Goal: Task Accomplishment & Management: Manage account settings

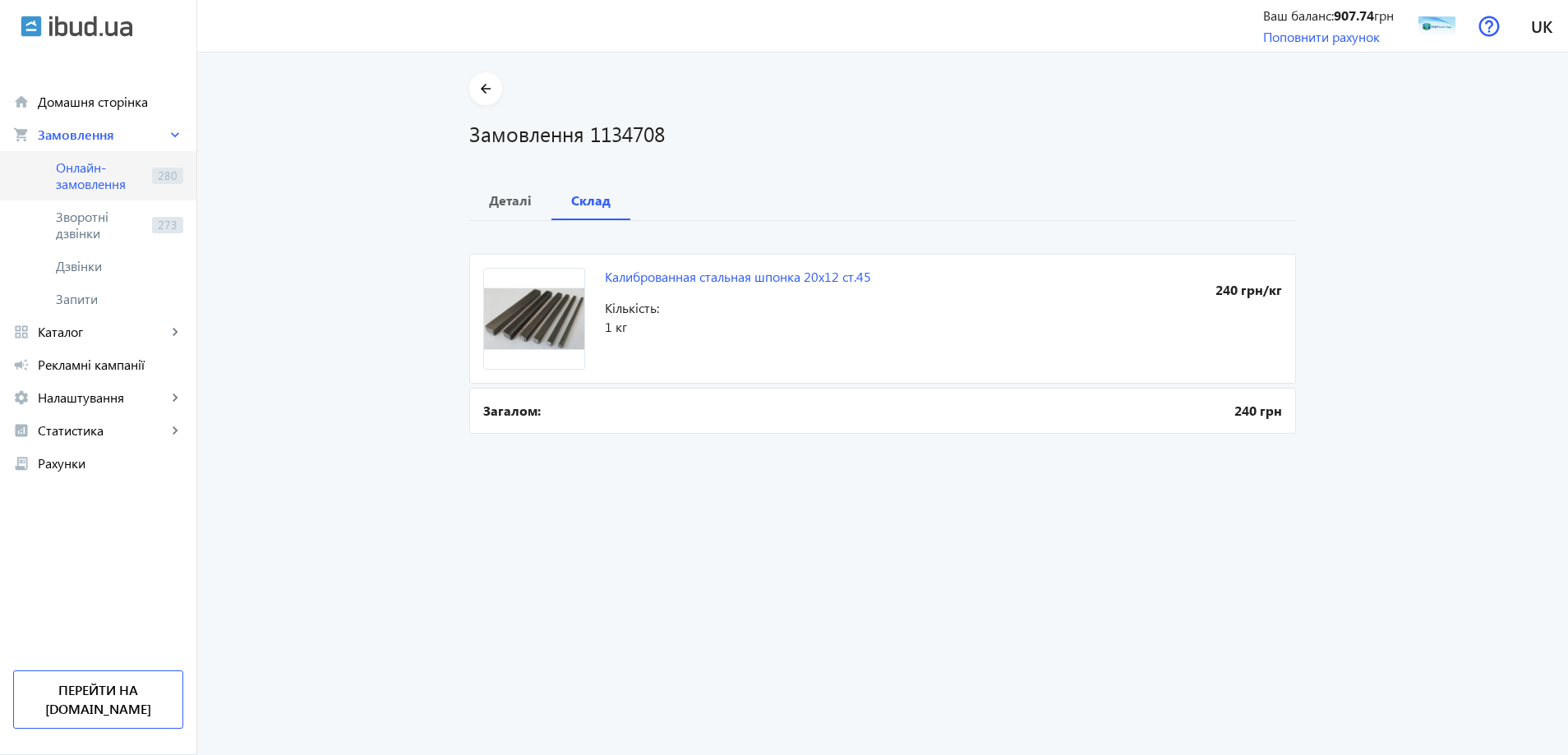
click at [141, 195] on link "Онлайн-замовлення 280" at bounding box center [98, 176] width 196 height 50
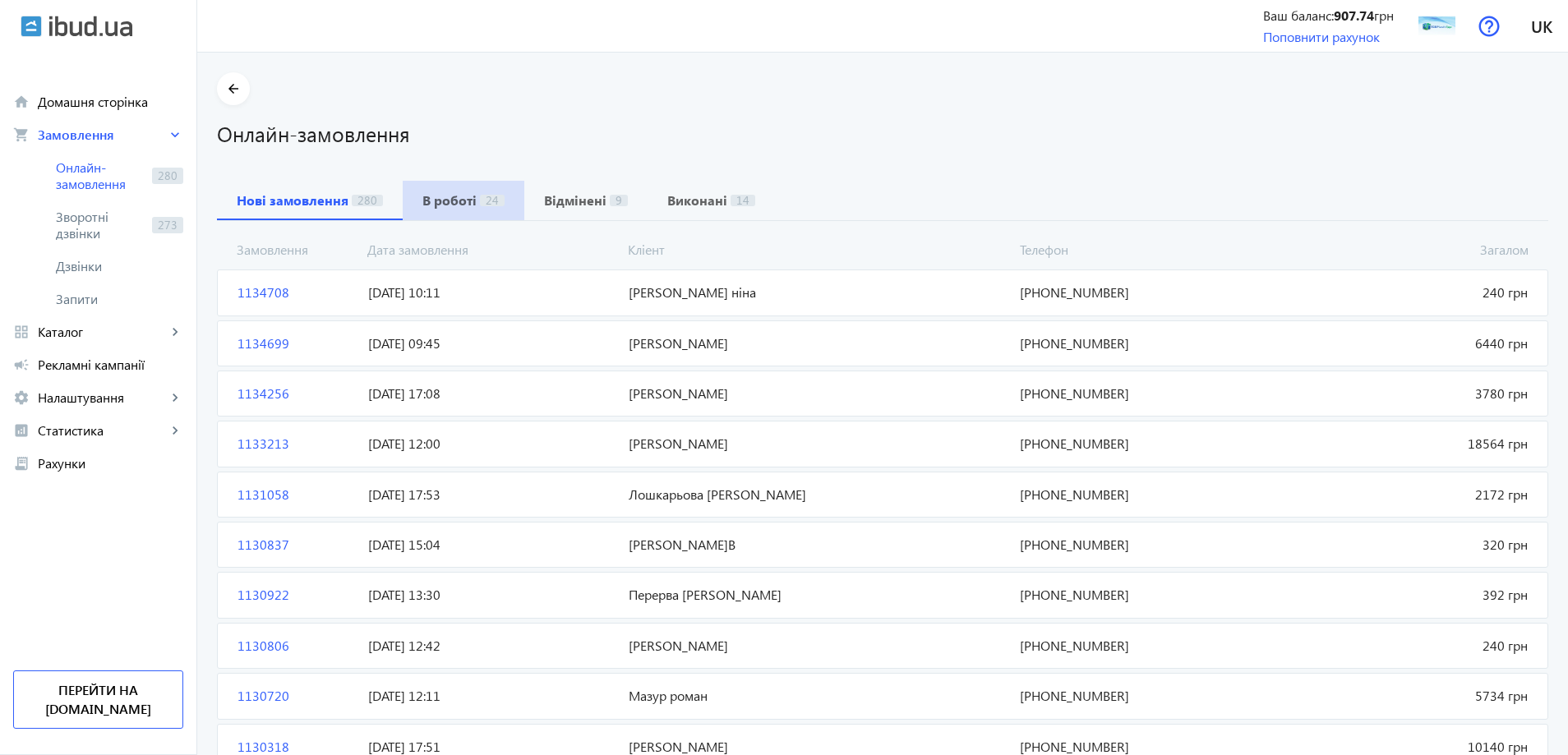
click at [454, 206] on b "В роботі" at bounding box center [450, 200] width 54 height 13
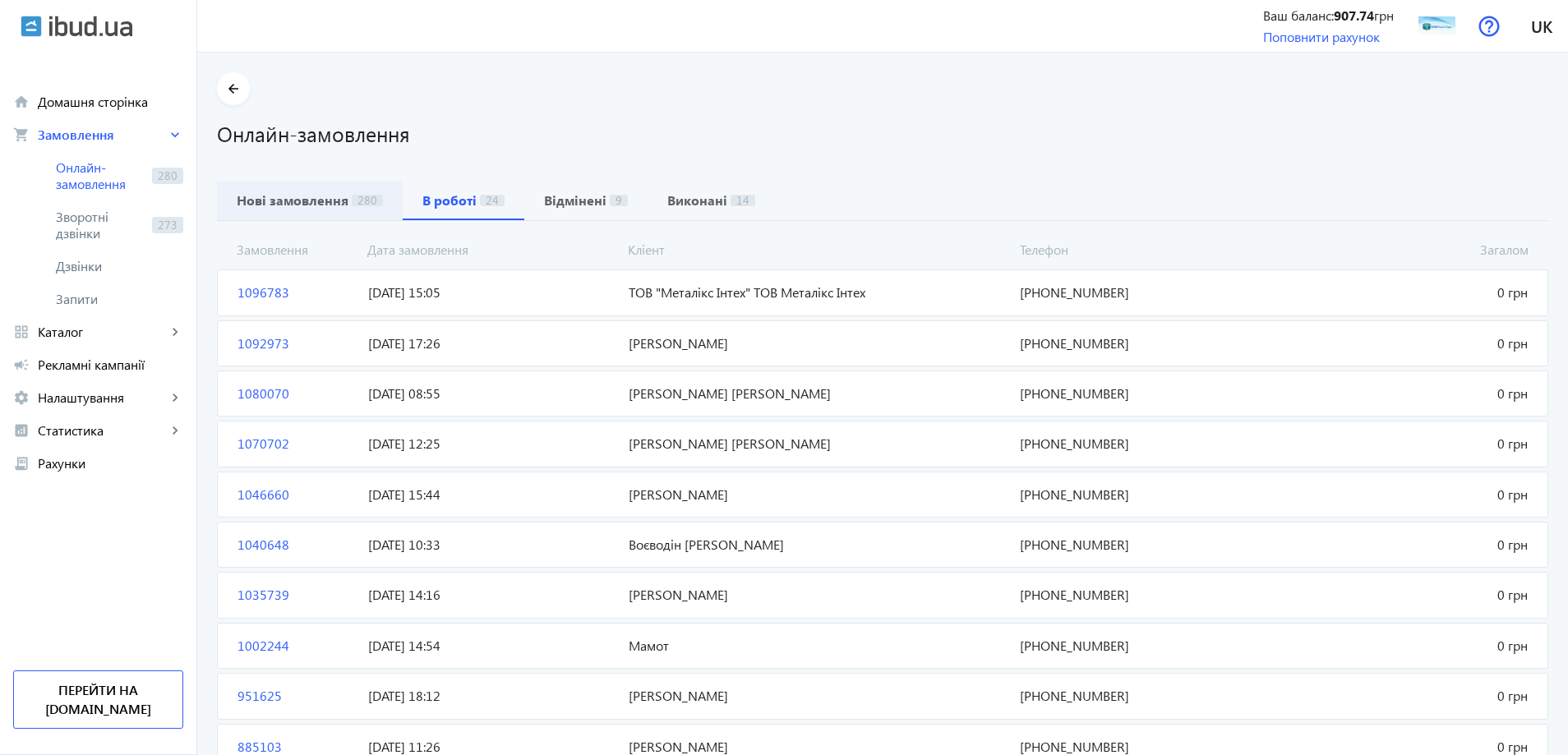
click at [332, 200] on b "Нові замовлення" at bounding box center [292, 200] width 111 height 13
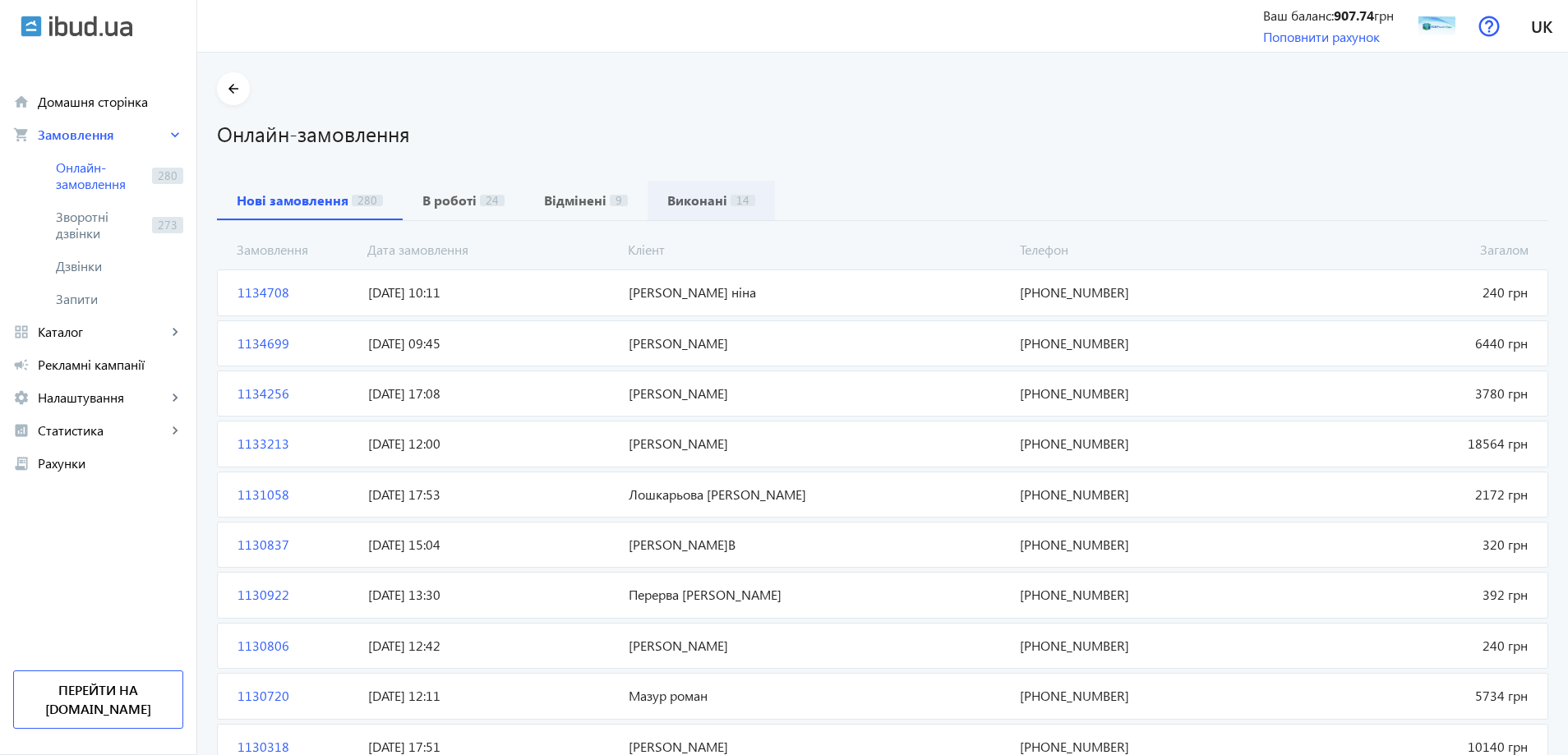
click at [672, 196] on b "Виконані" at bounding box center [697, 200] width 60 height 13
